Goal: Task Accomplishment & Management: Complete application form

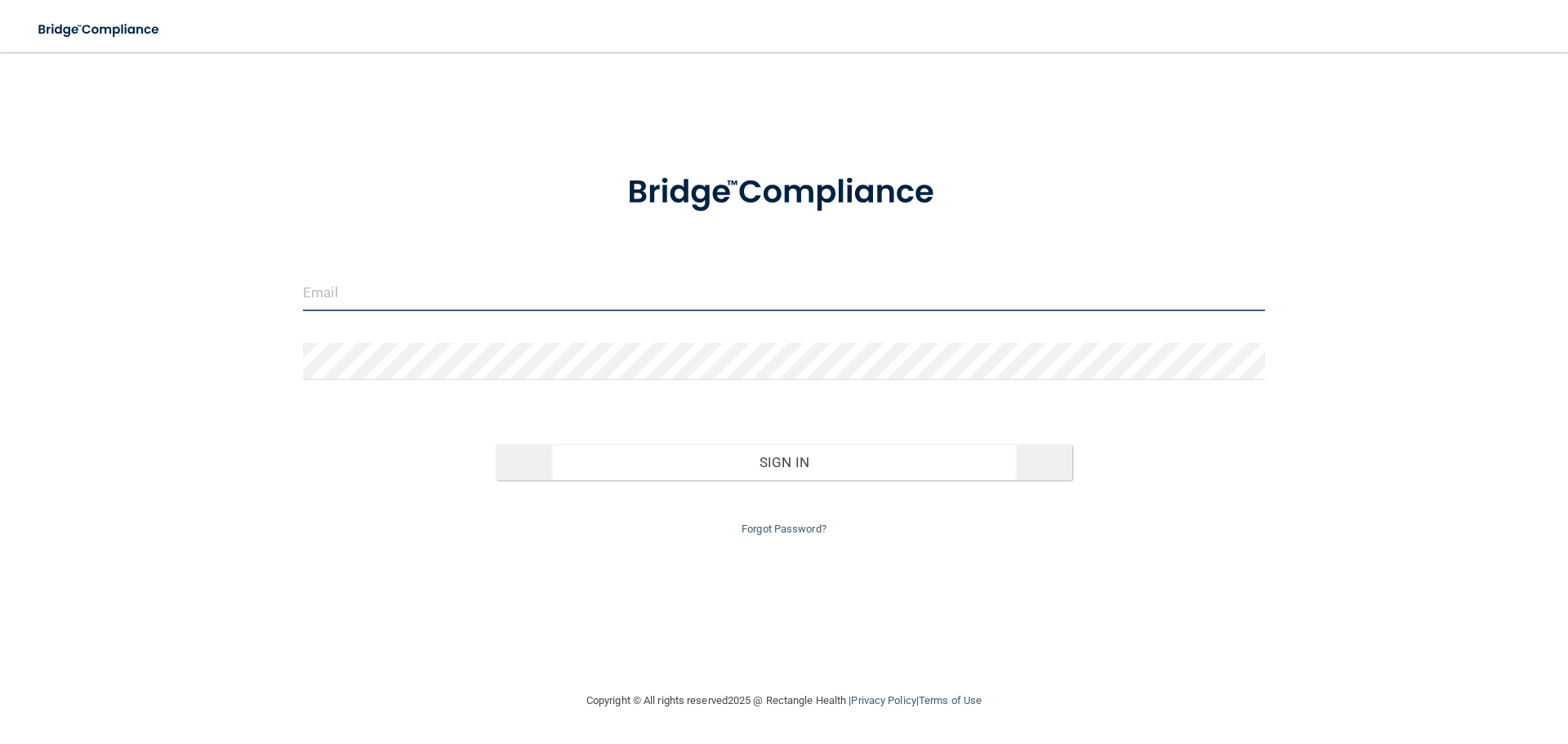
type input "[PERSON_NAME][EMAIL_ADDRESS][DOMAIN_NAME]"
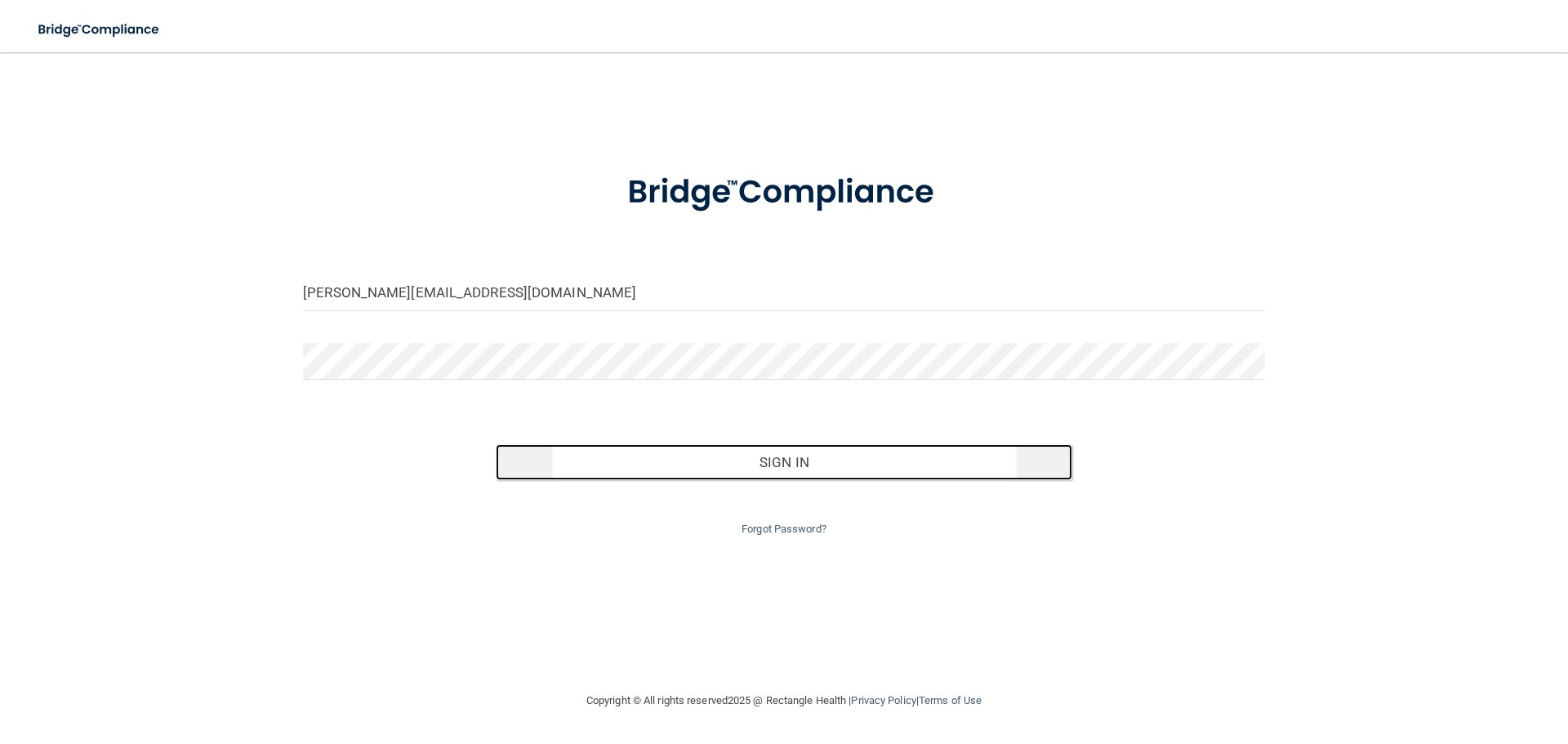
click at [654, 456] on button "Sign In" at bounding box center [784, 462] width 577 height 36
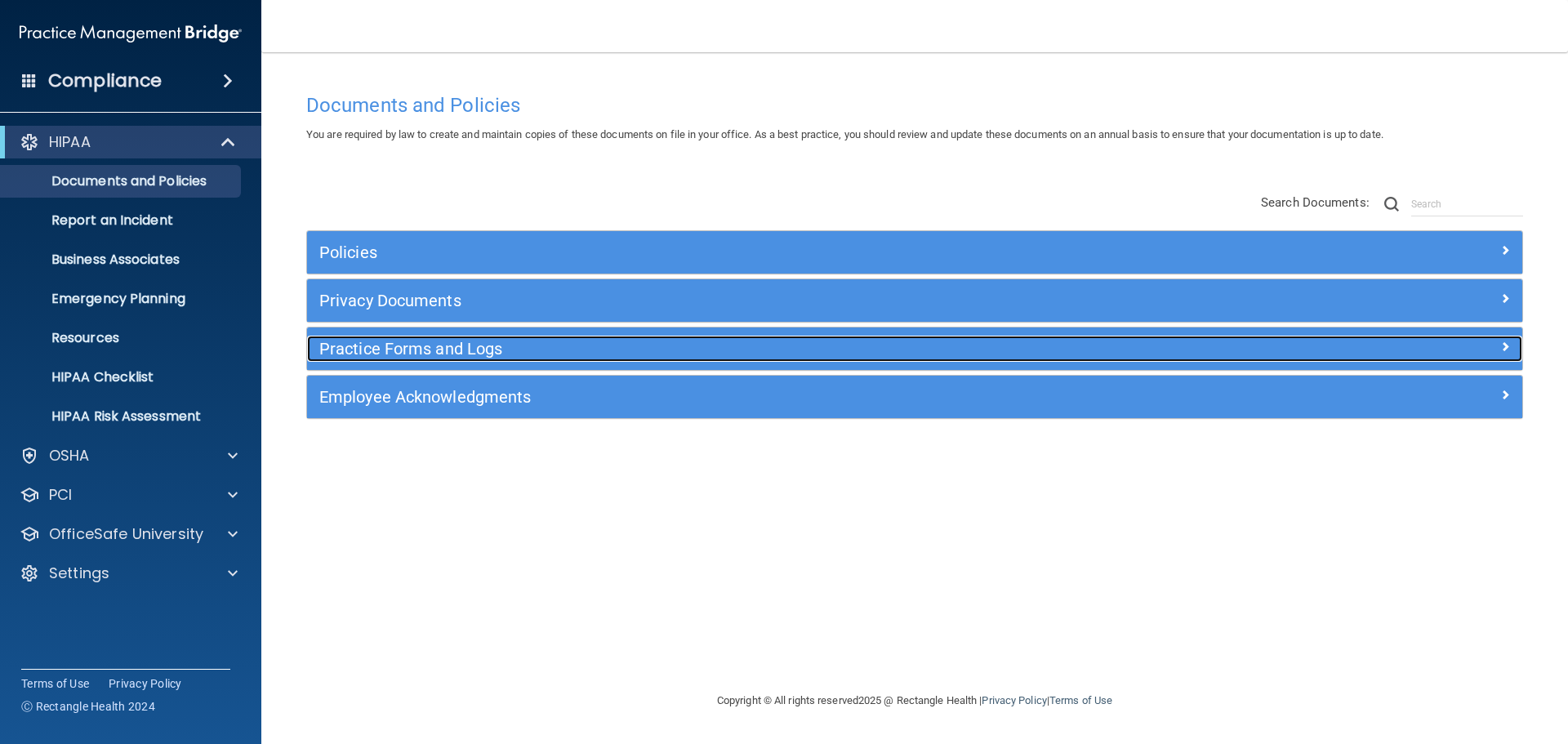
click at [423, 355] on h5 "Practice Forms and Logs" at bounding box center [763, 348] width 887 height 18
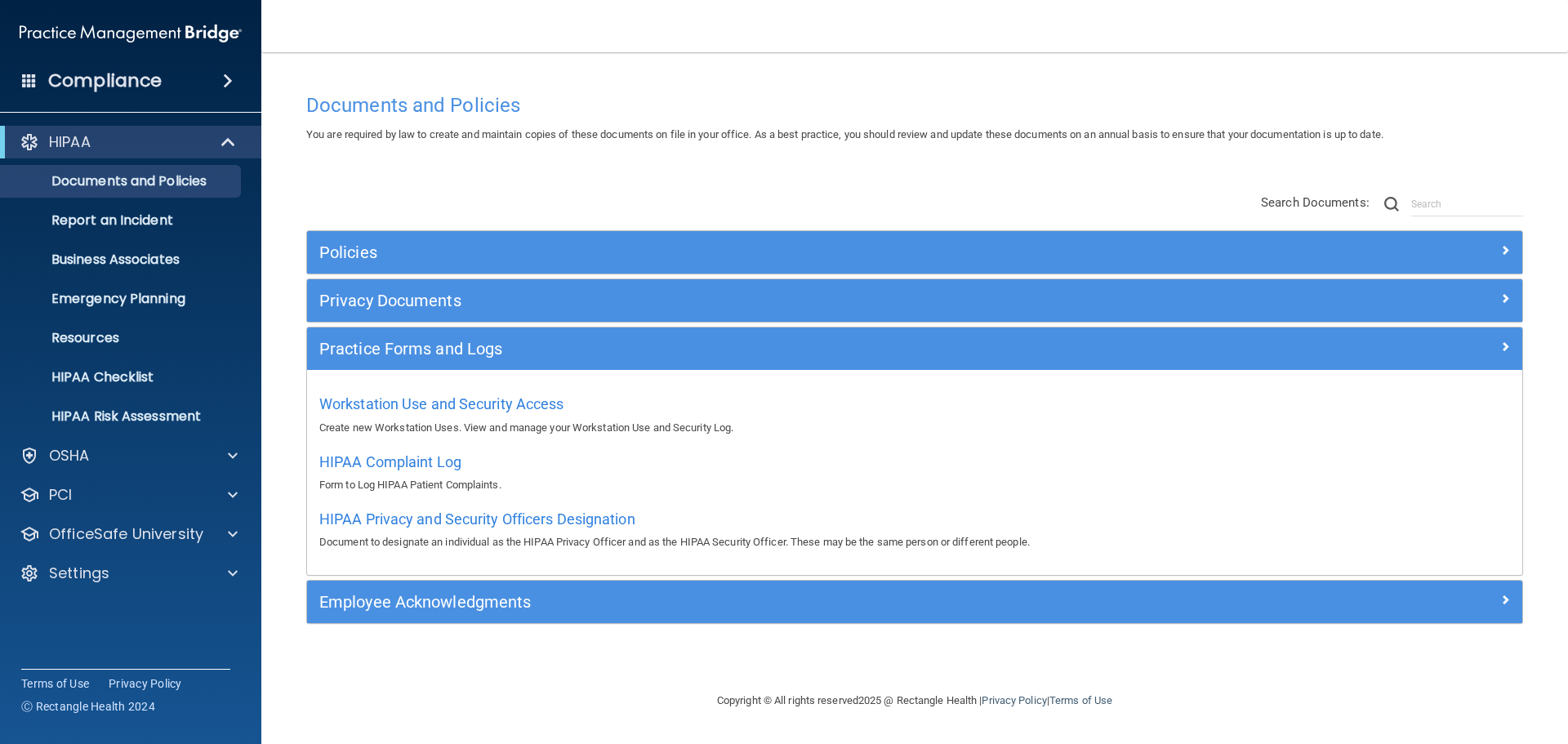
click at [428, 393] on div "Workstation Use and Security Access Create new Workstation Uses. View and manag…" at bounding box center [915, 413] width 1191 height 46
click at [108, 567] on p "Settings" at bounding box center [79, 573] width 60 height 19
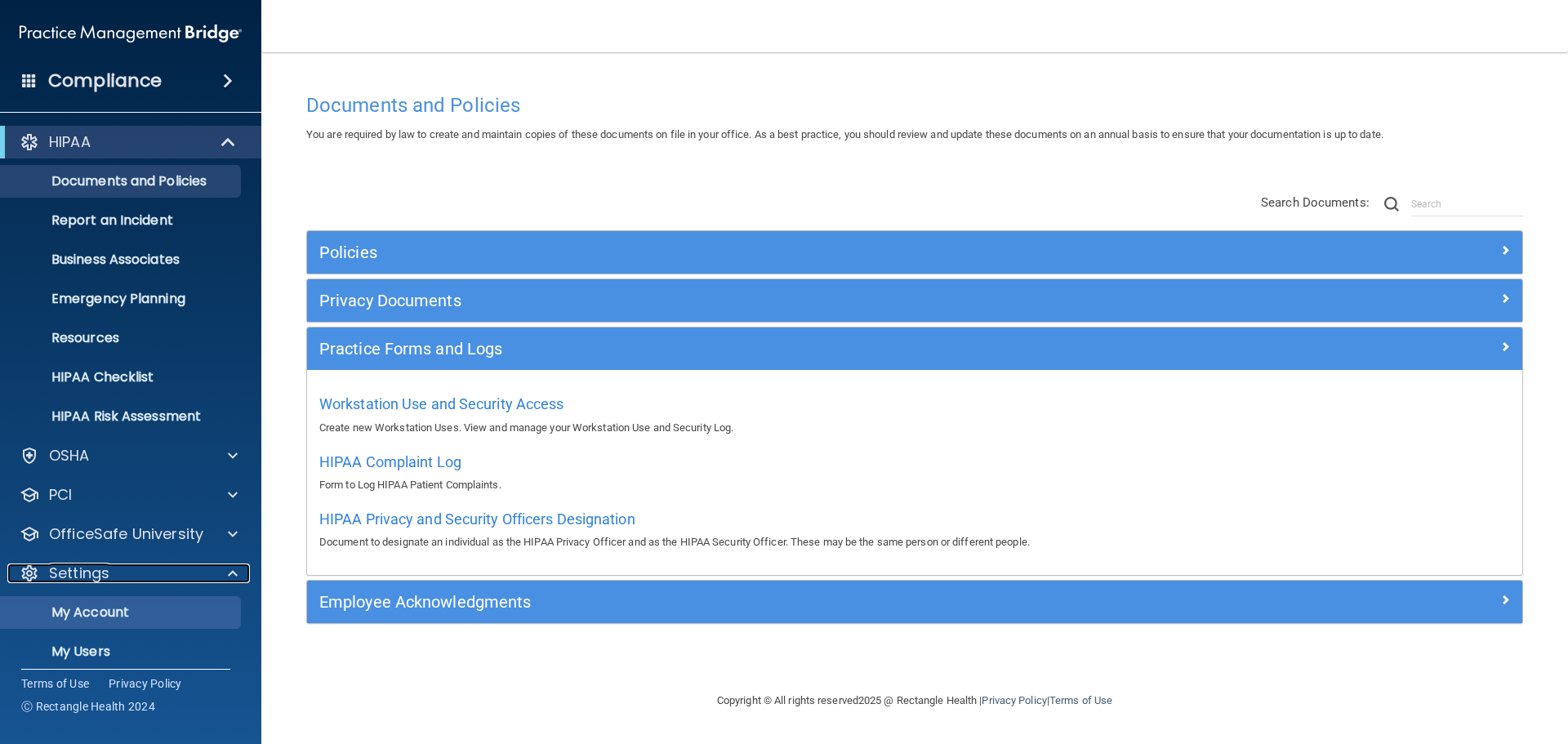
scroll to position [90, 0]
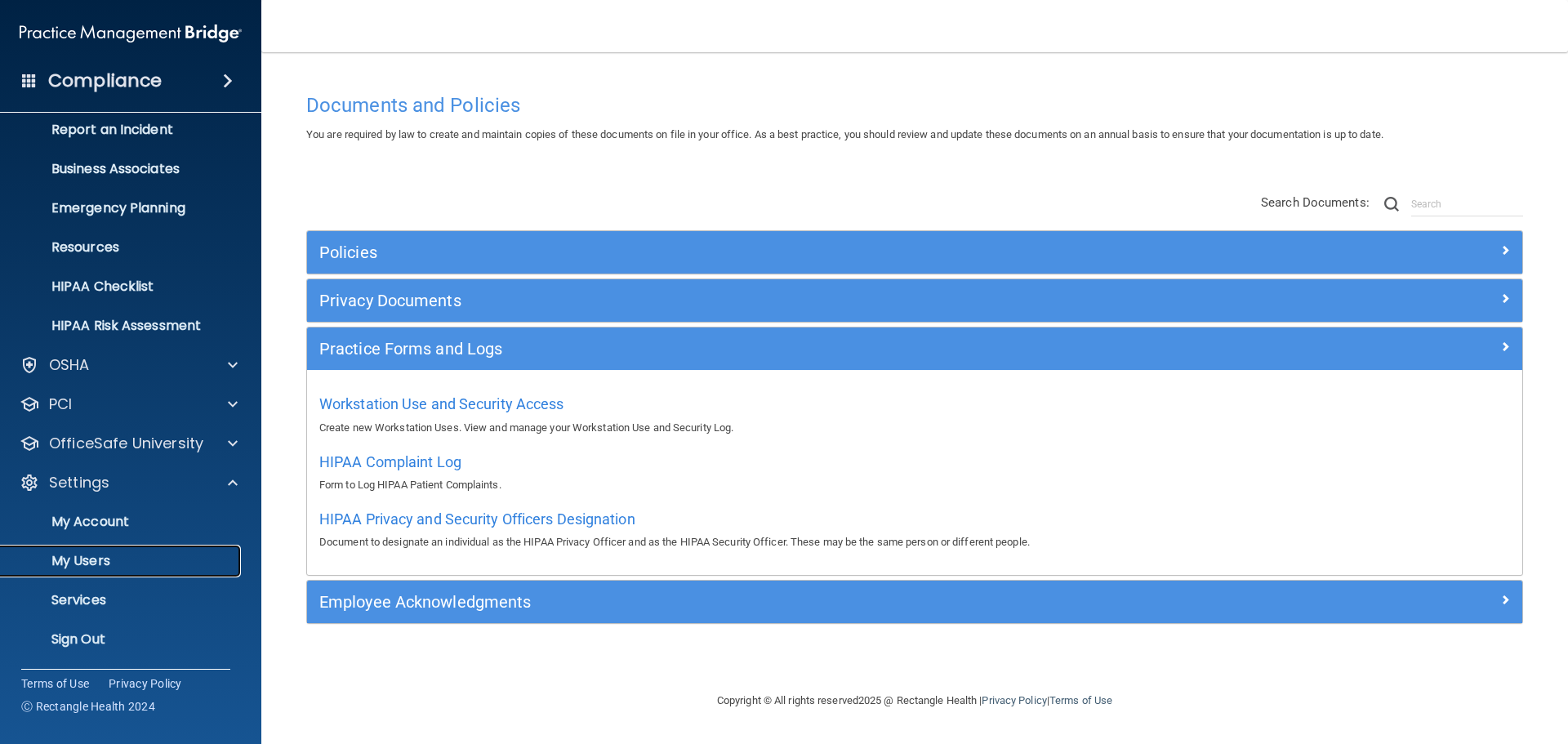
click at [87, 564] on p "My Users" at bounding box center [122, 561] width 223 height 16
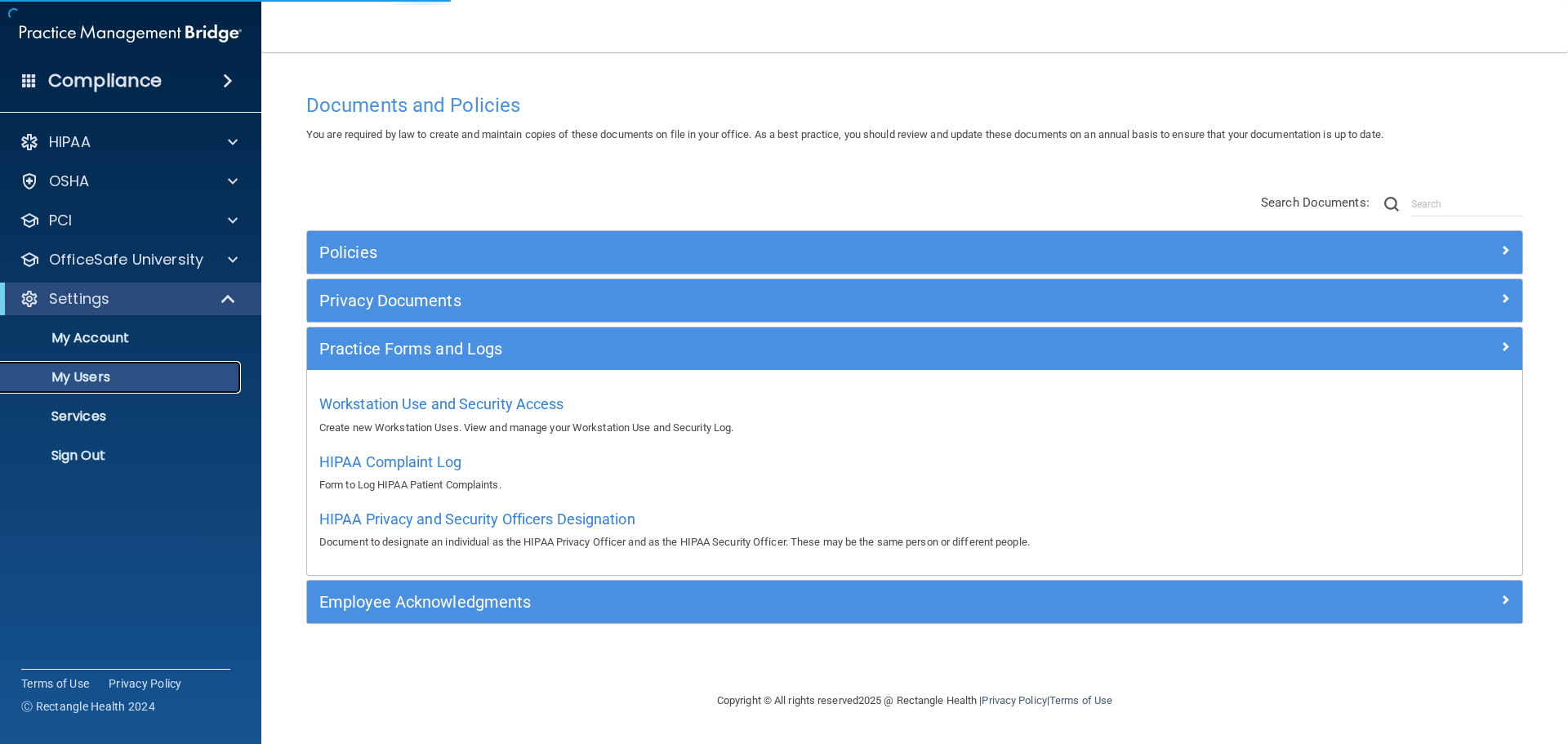
select select "20"
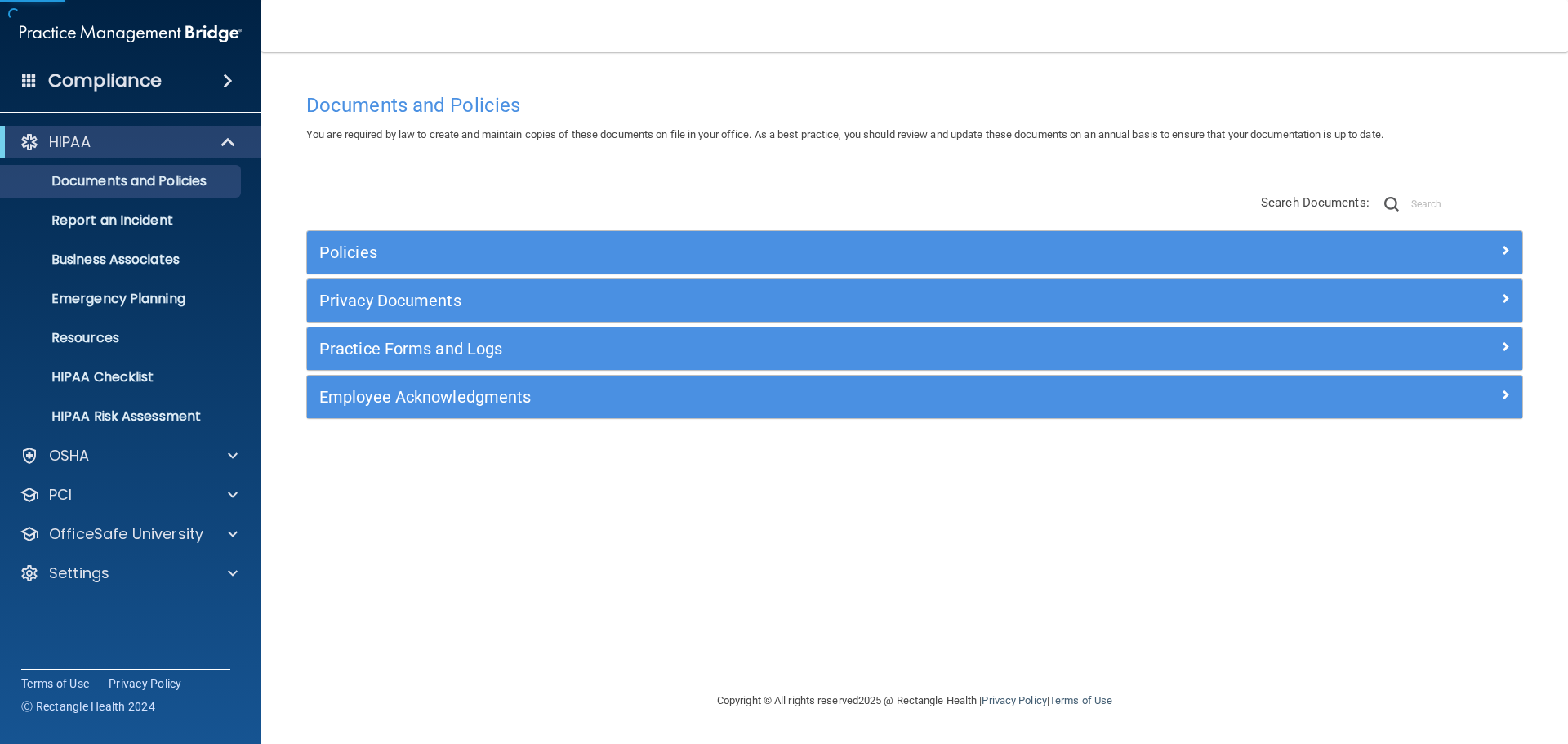
click at [1377, 182] on div "Search Documents:" at bounding box center [1391, 204] width 286 height 53
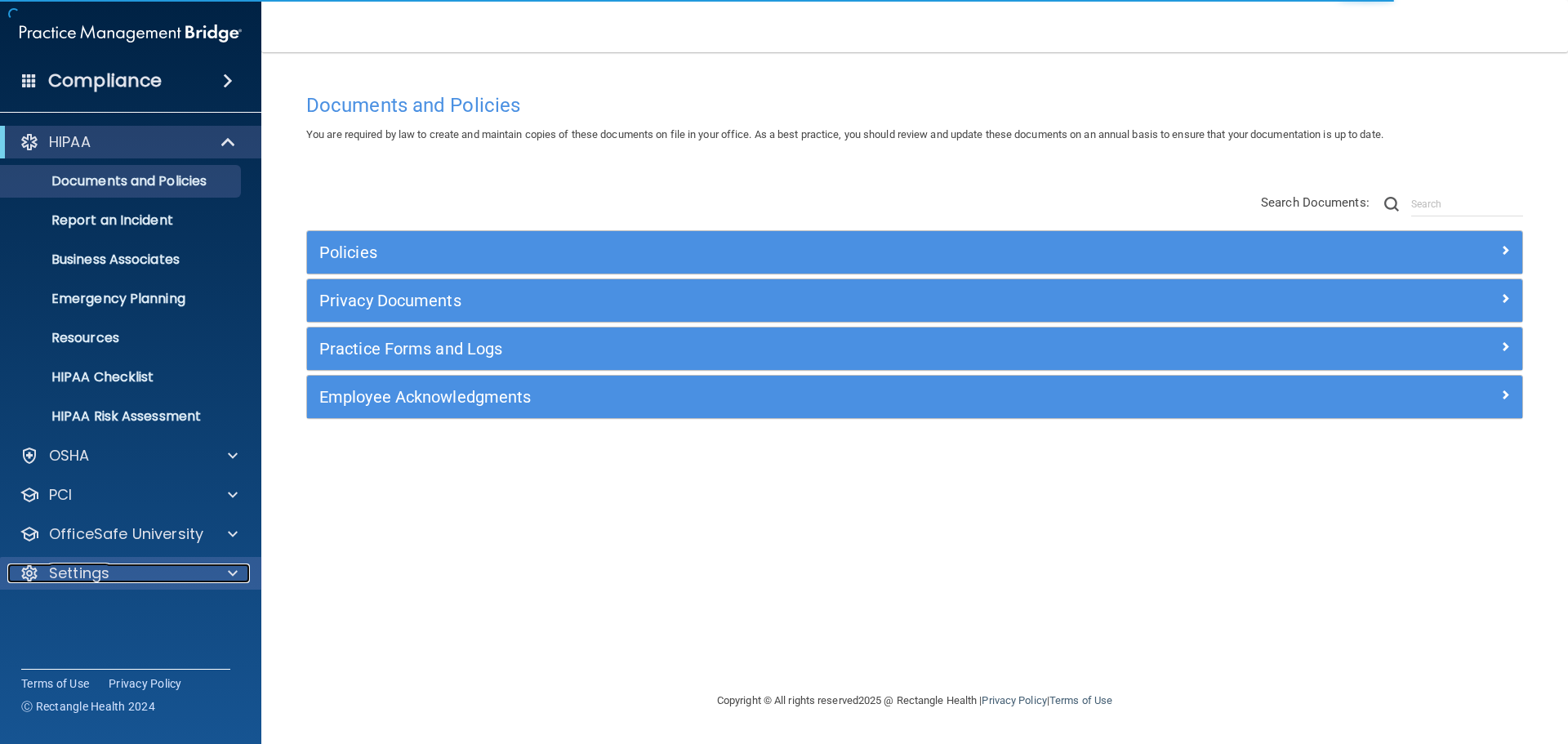
click at [88, 570] on p "Settings" at bounding box center [79, 573] width 60 height 19
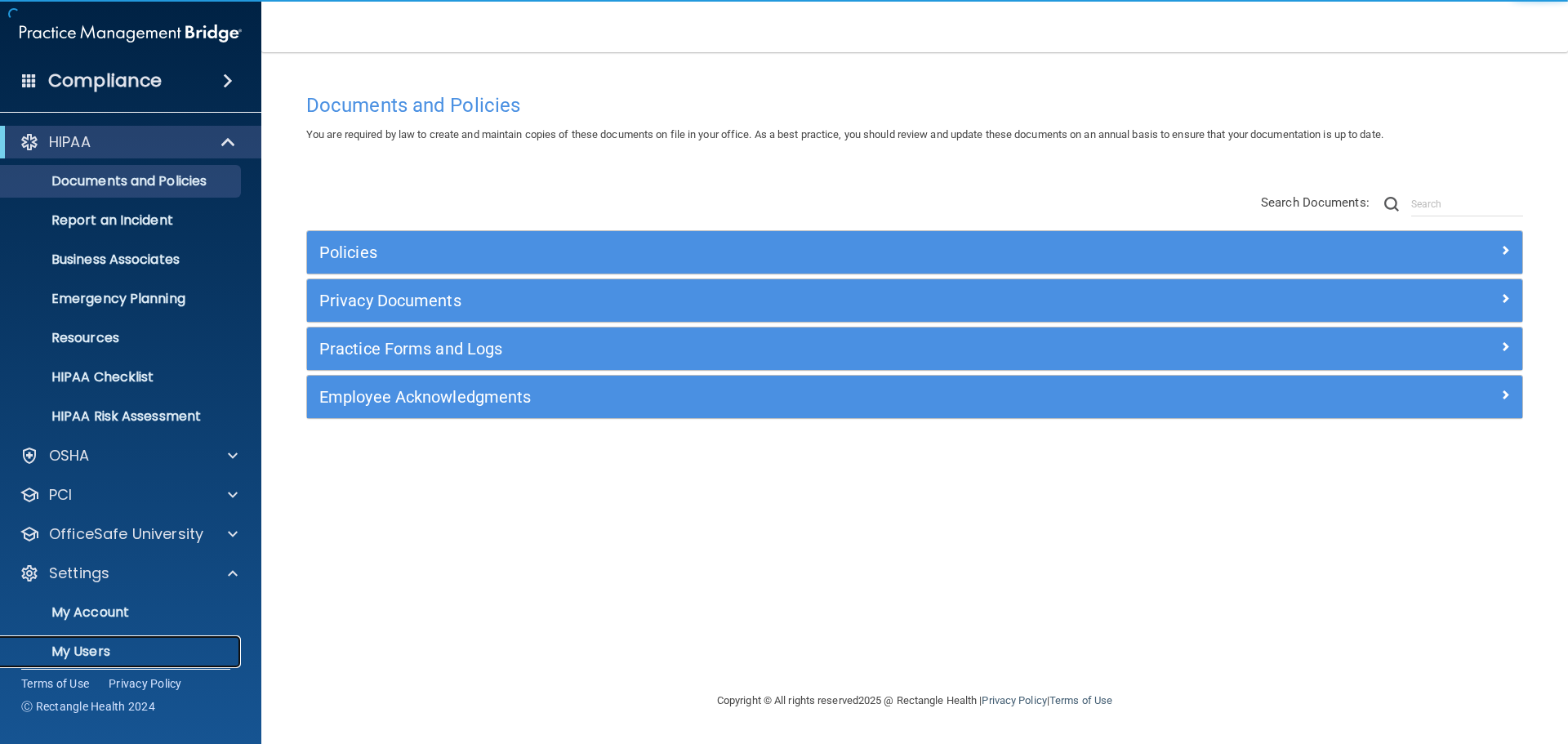
click at [98, 654] on p "My Users" at bounding box center [122, 651] width 223 height 16
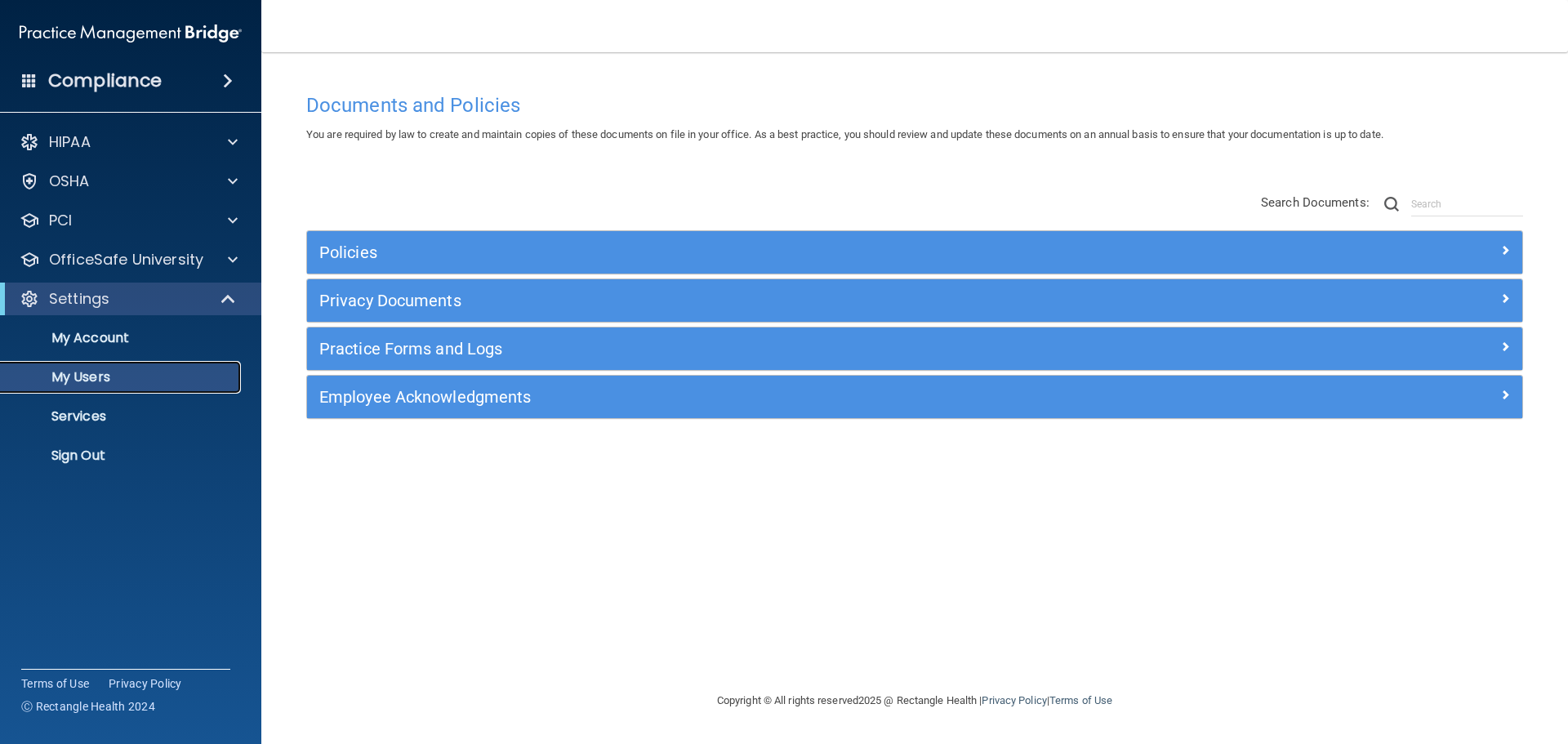
select select "20"
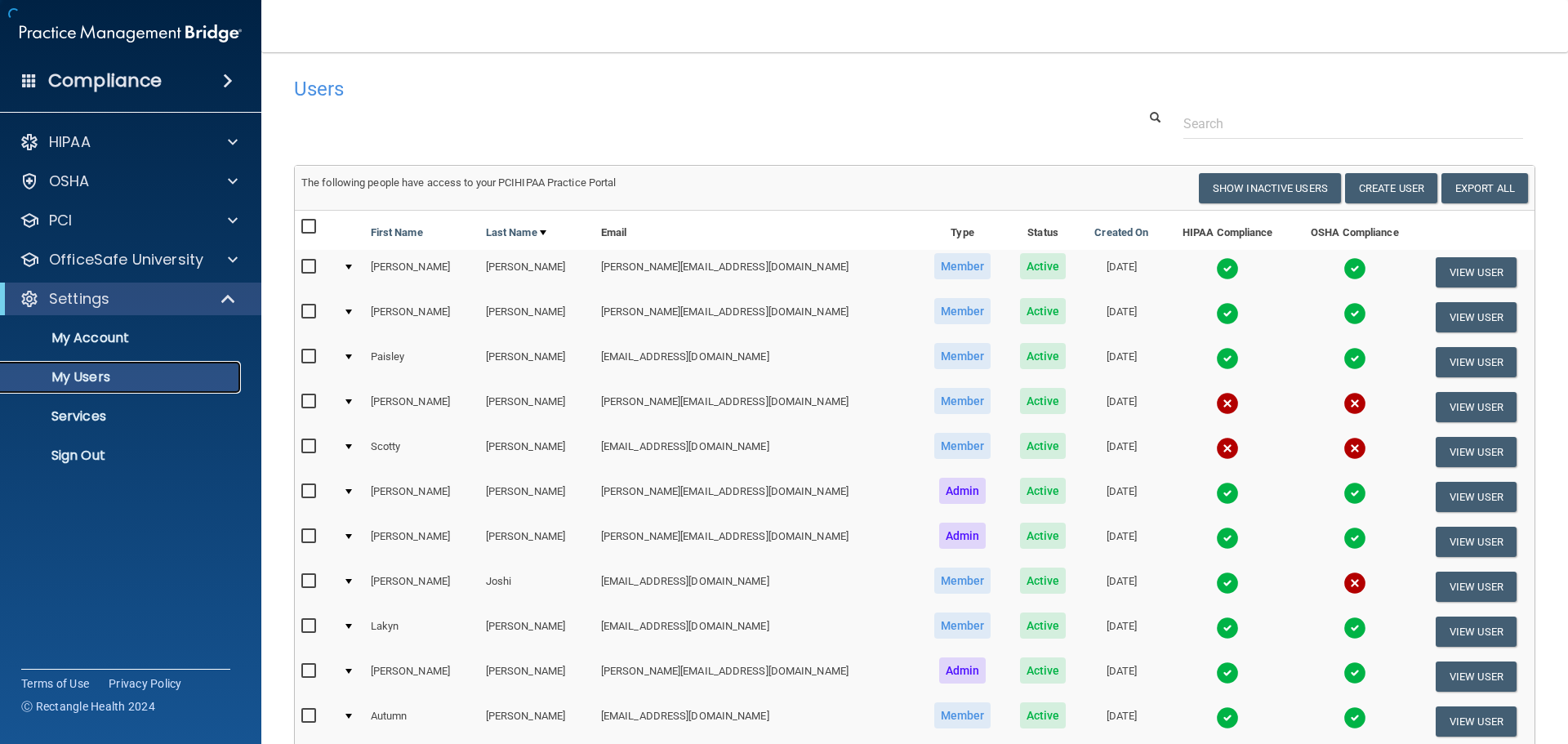
click at [150, 383] on p "My Users" at bounding box center [122, 376] width 223 height 16
click at [1400, 197] on button "Create User" at bounding box center [1391, 187] width 92 height 30
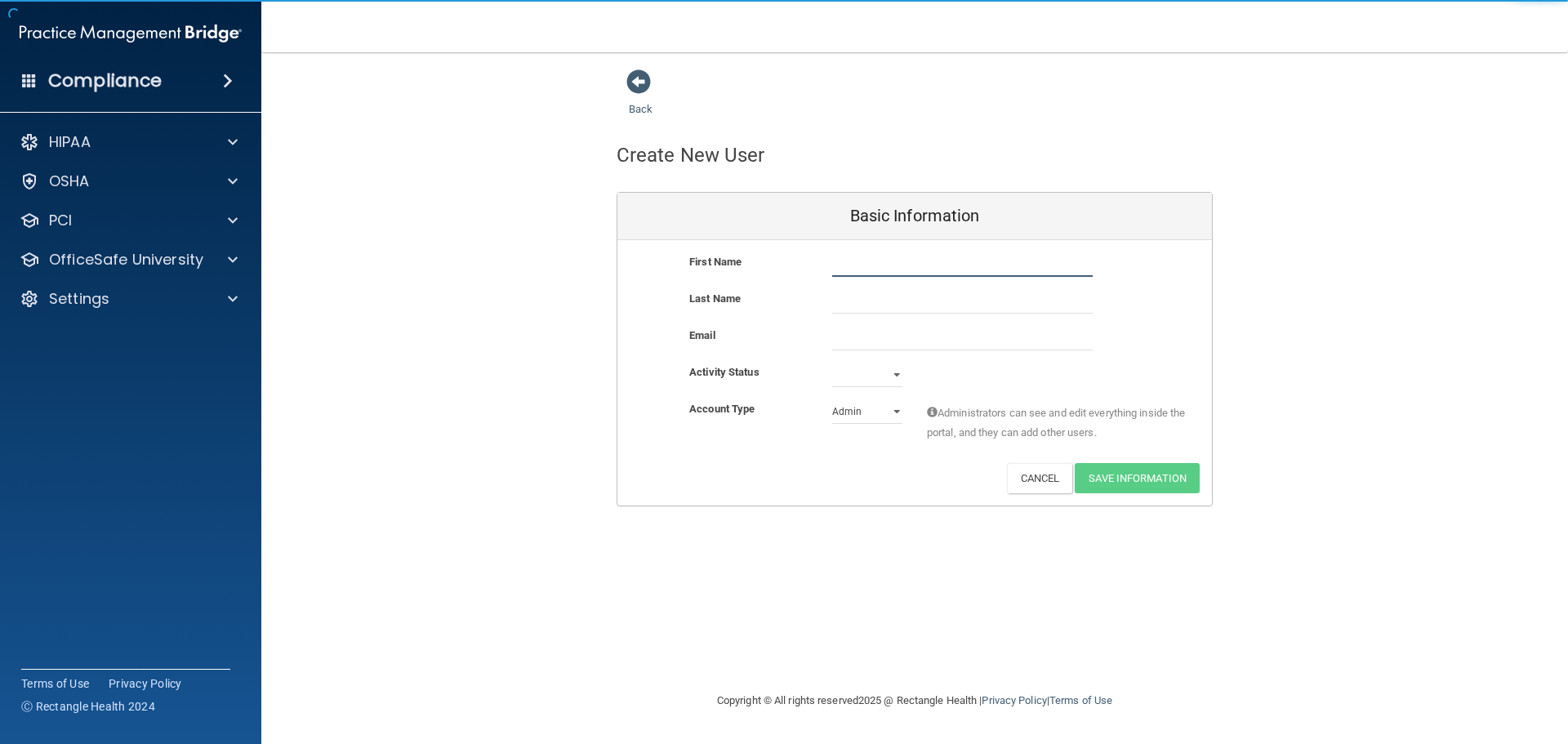
click at [963, 276] on input "text" at bounding box center [962, 265] width 260 height 25
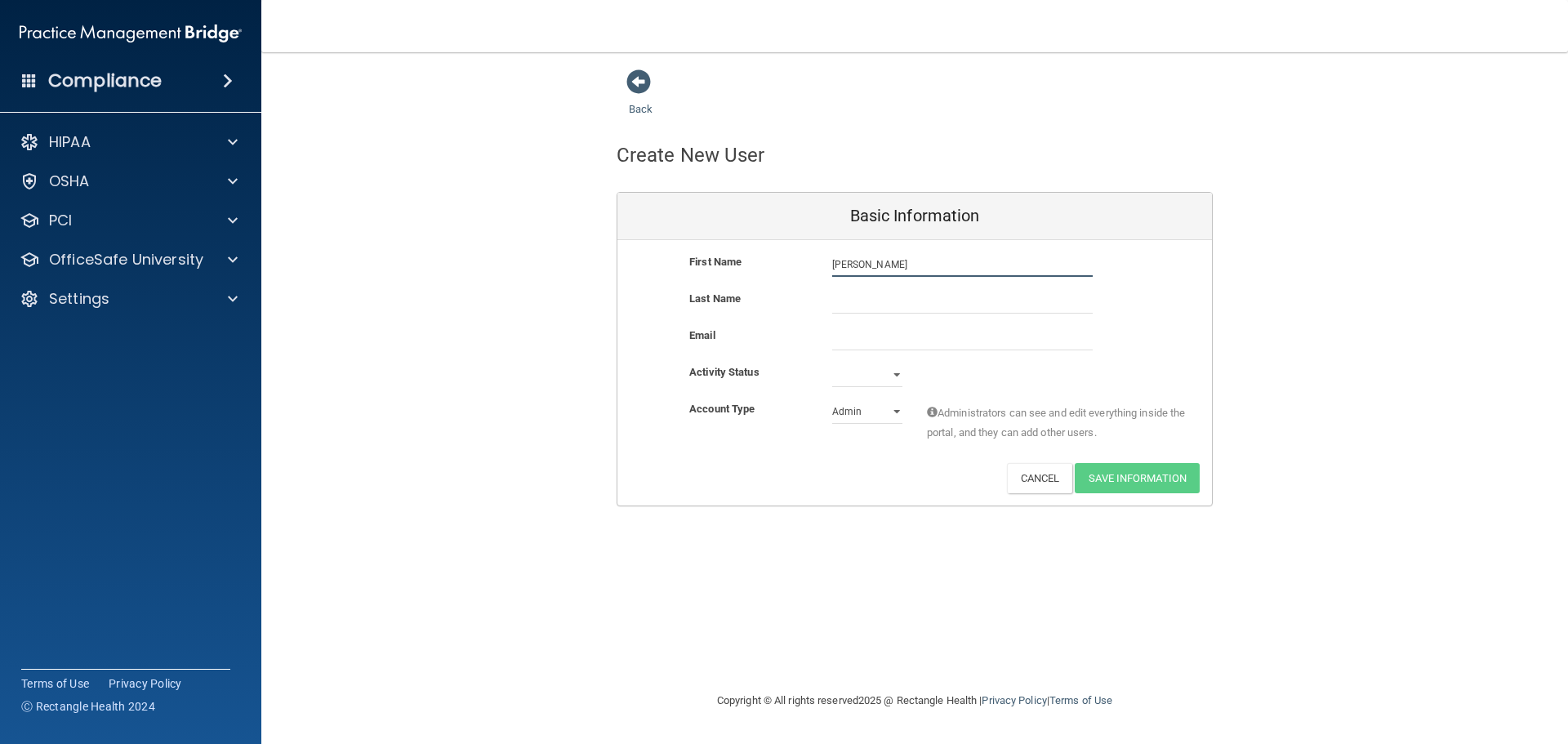
type input "[PERSON_NAME]"
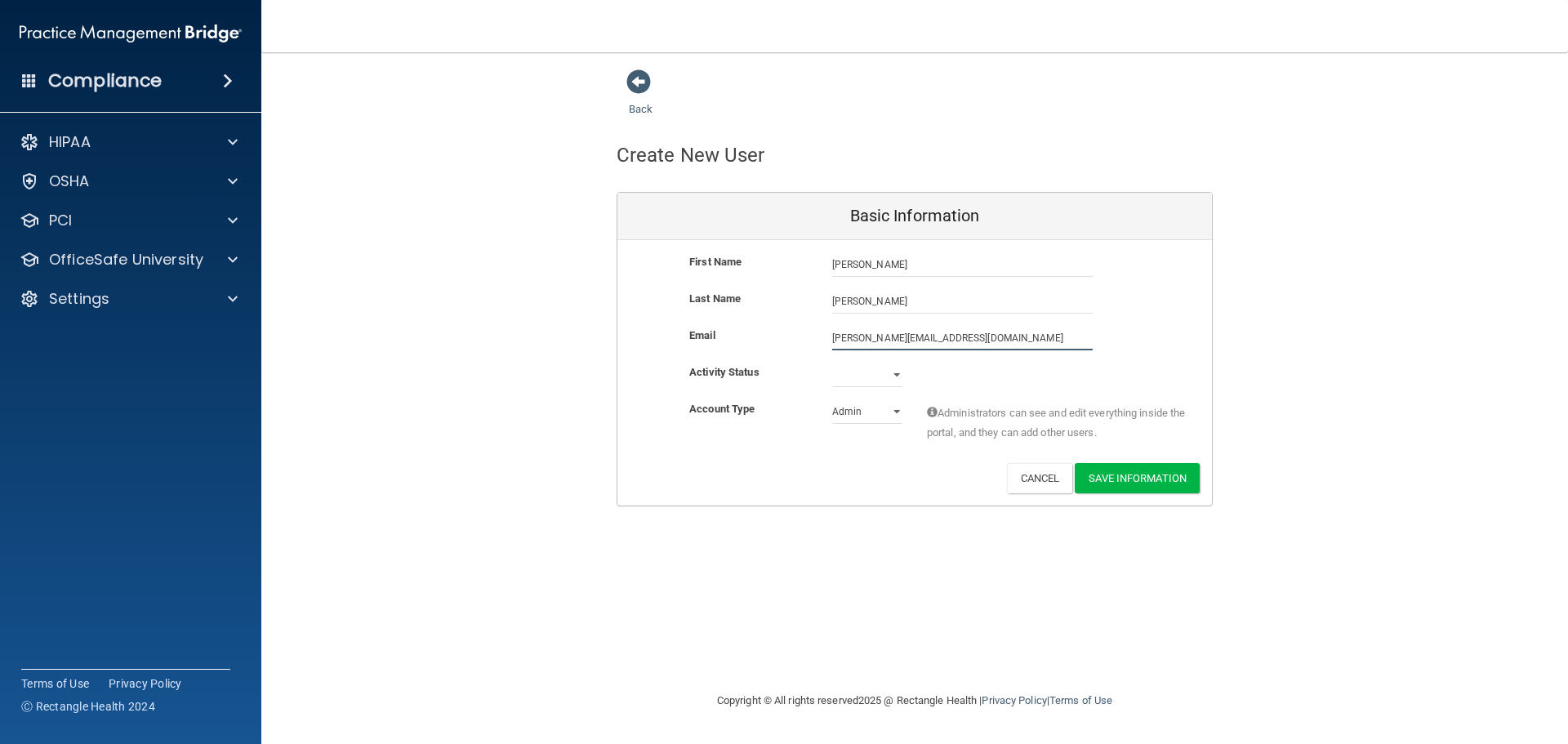
type input "[PERSON_NAME][EMAIL_ADDRESS][DOMAIN_NAME]"
click at [884, 381] on select "Active Inactive" at bounding box center [867, 375] width 70 height 25
select select "active"
click at [832, 363] on select "Active Inactive" at bounding box center [867, 375] width 70 height 25
click at [872, 423] on select "Admin Member" at bounding box center [867, 412] width 70 height 25
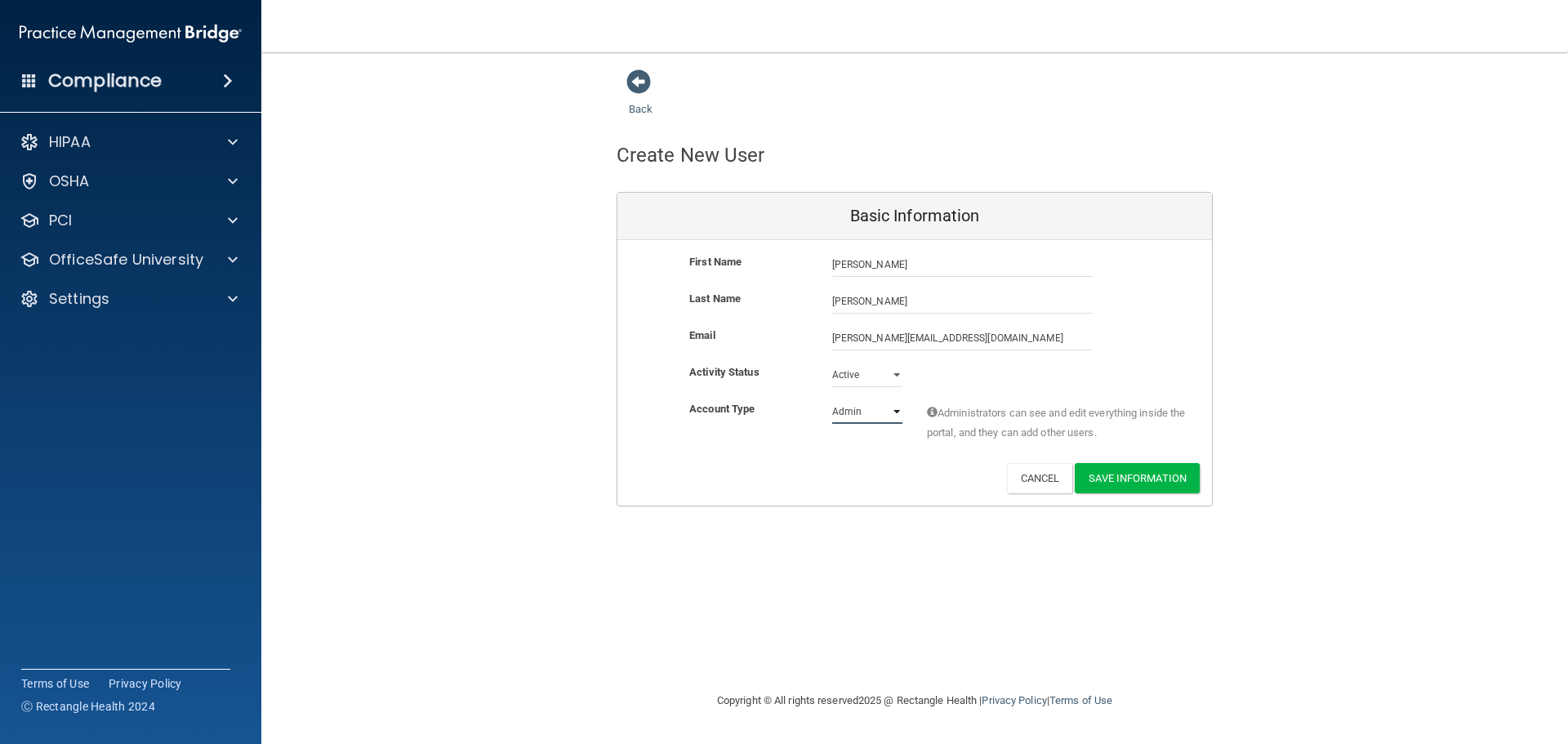
select select "practice_member"
click at [832, 399] on select "Admin Member" at bounding box center [867, 412] width 70 height 25
click at [1103, 472] on button "Save Information" at bounding box center [1137, 477] width 125 height 30
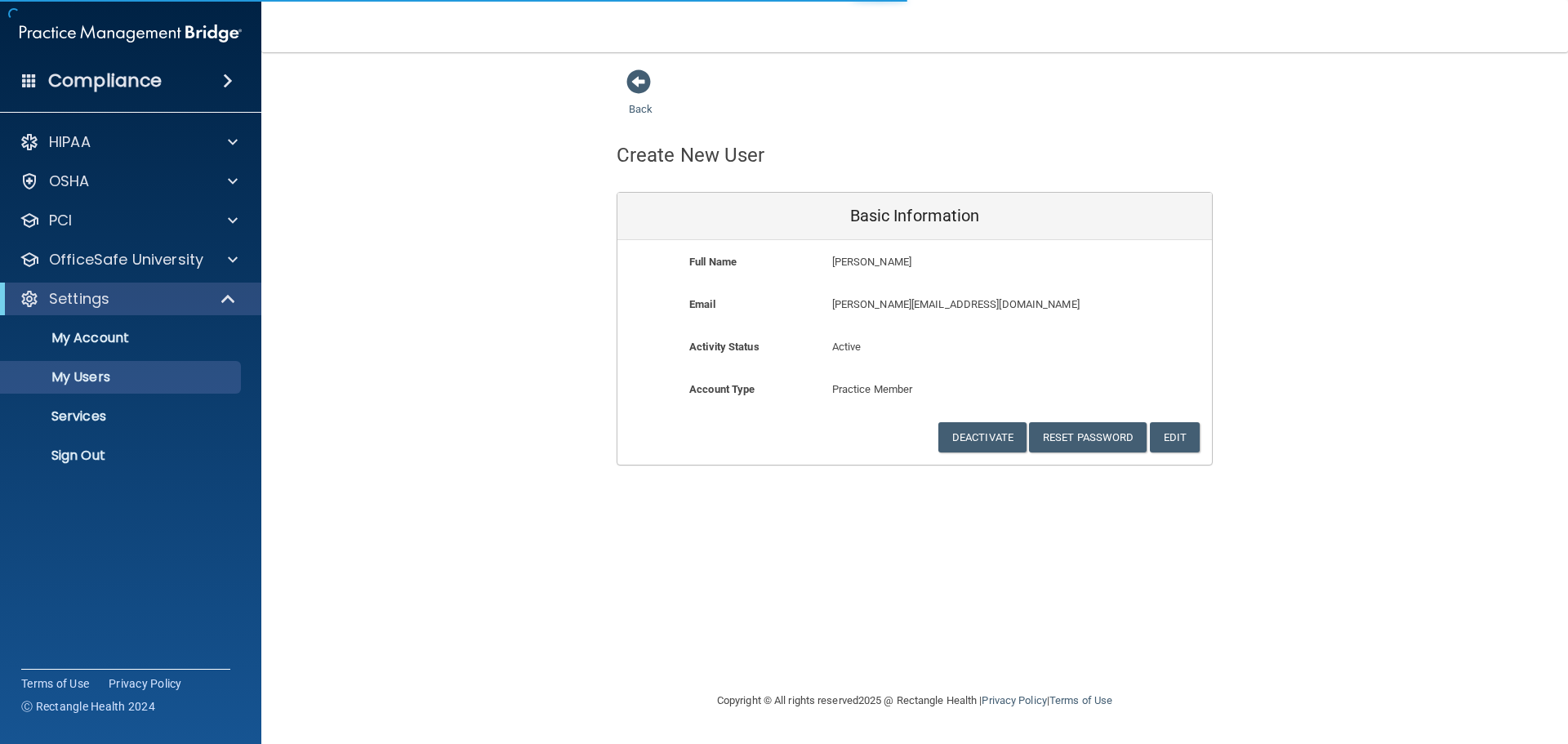
select select "20"
